Goal: Communication & Community: Answer question/provide support

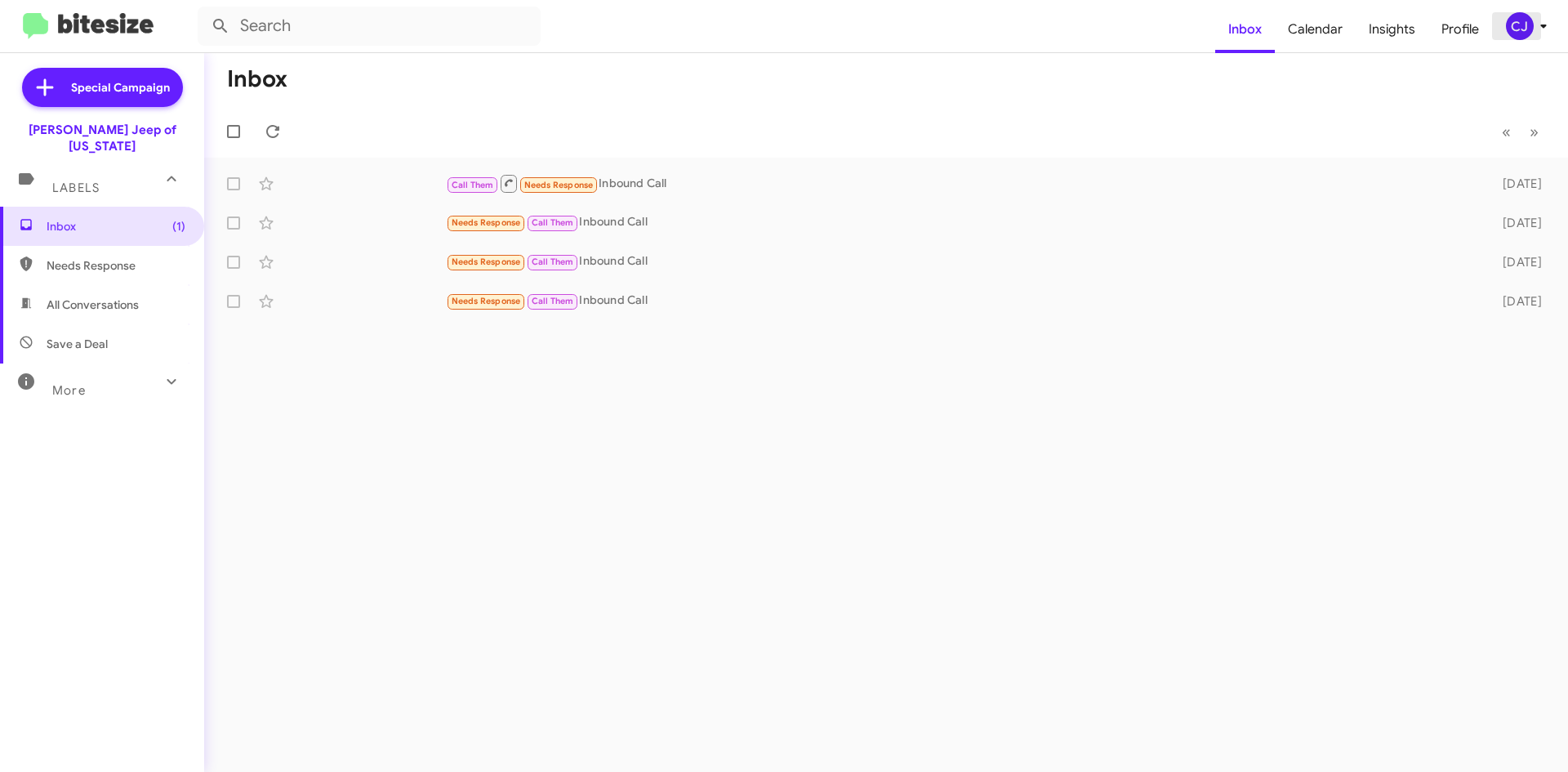
click at [1537, 28] on icon at bounding box center [1543, 26] width 19 height 19
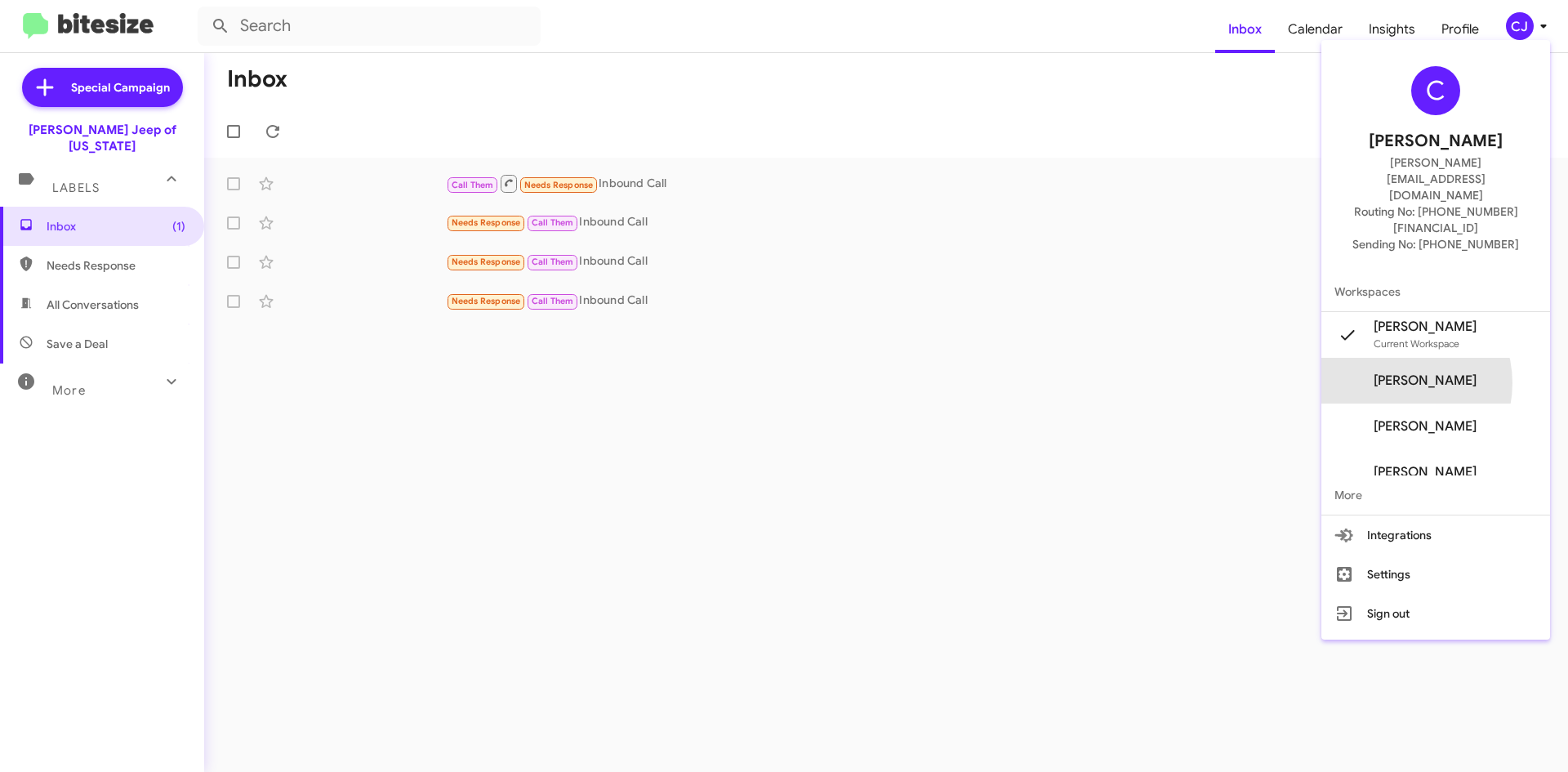
click at [1421, 373] on span "[PERSON_NAME]" at bounding box center [1425, 381] width 103 height 17
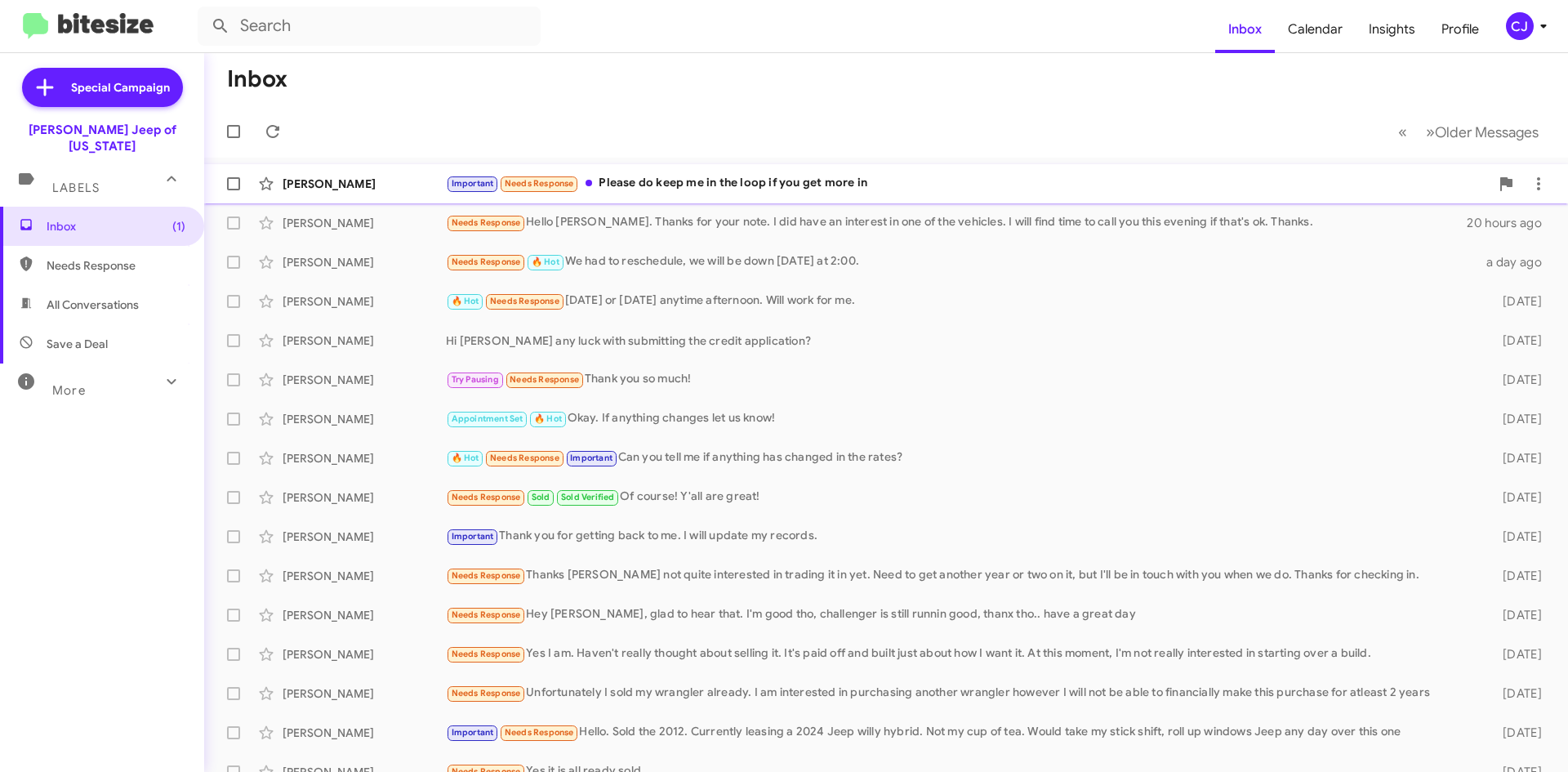
click at [889, 182] on div "Important Needs Response Please do keep me in the loop if you get more in" at bounding box center [968, 183] width 1044 height 18
